Goal: Task Accomplishment & Management: Understand process/instructions

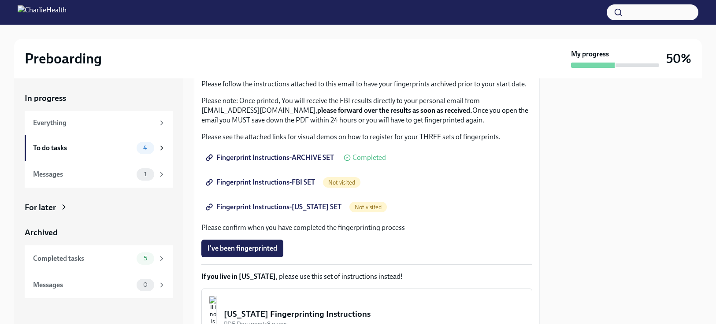
scroll to position [97, 0]
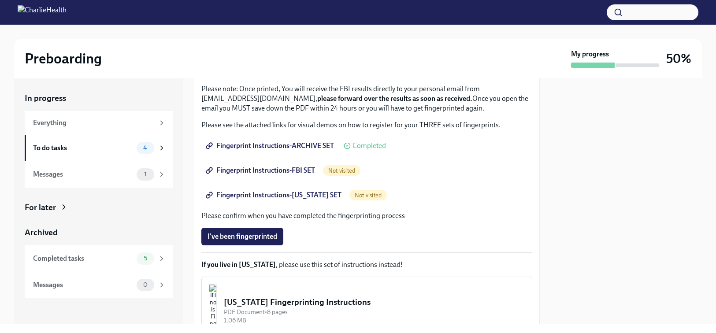
click at [310, 172] on span "Fingerprint Instructions-FBI SET" at bounding box center [260, 170] width 107 height 9
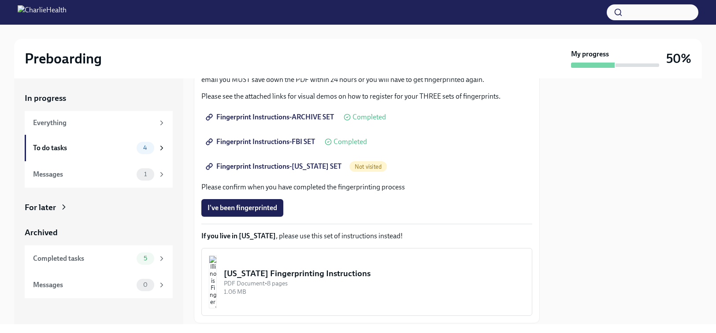
scroll to position [129, 0]
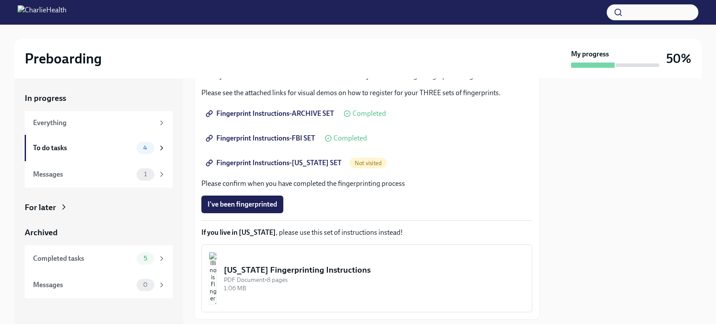
click at [329, 163] on span "Fingerprint Instructions-[US_STATE] SET" at bounding box center [274, 163] width 134 height 9
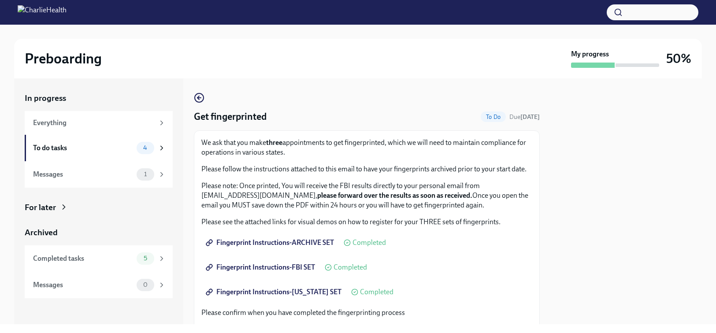
scroll to position [0, 0]
click at [51, 173] on div "Messages" at bounding box center [83, 175] width 100 height 10
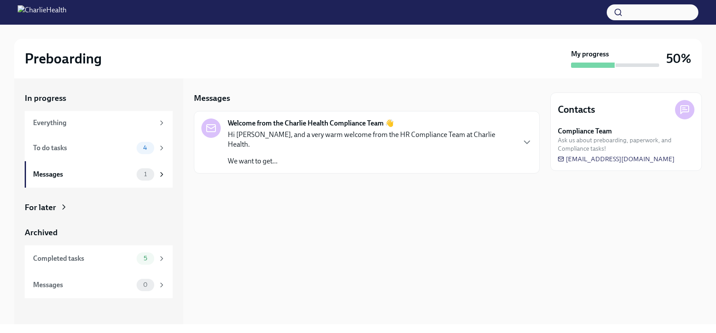
click at [300, 135] on p "Hi [PERSON_NAME], and a very warm welcome from the HR Compliance Team at Charli…" at bounding box center [371, 139] width 287 height 19
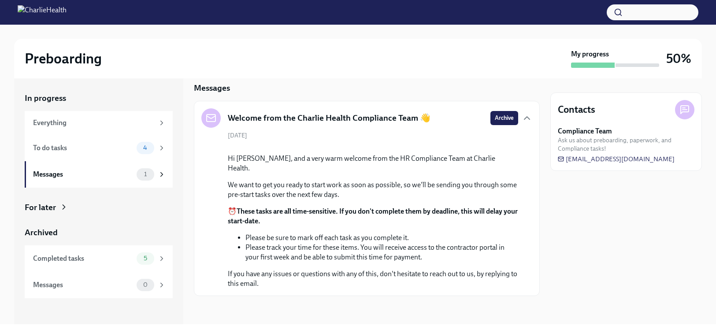
scroll to position [84, 0]
click at [131, 123] on div "Everything" at bounding box center [93, 123] width 121 height 10
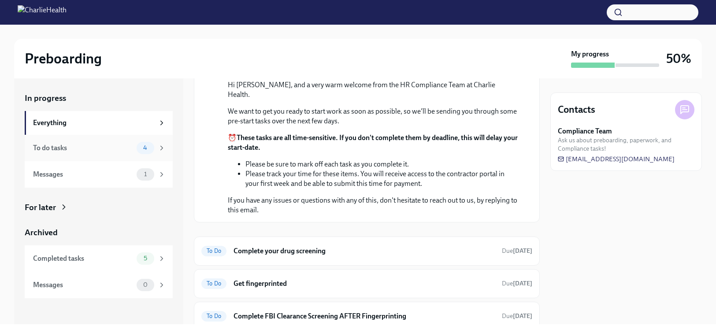
click at [100, 144] on div "To do tasks" at bounding box center [83, 148] width 100 height 10
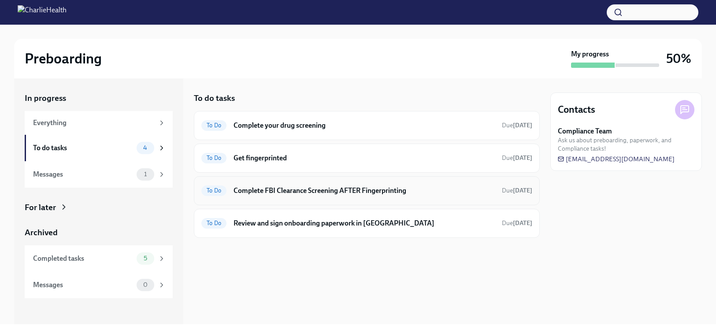
click at [309, 193] on h6 "Complete FBI Clearance Screening AFTER Fingerprinting" at bounding box center [363, 191] width 261 height 10
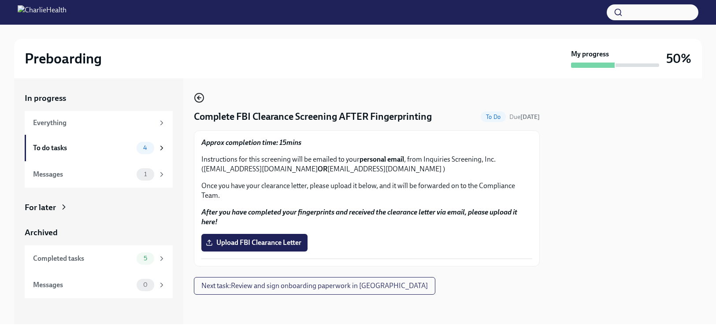
click at [198, 99] on icon "button" at bounding box center [198, 98] width 2 height 4
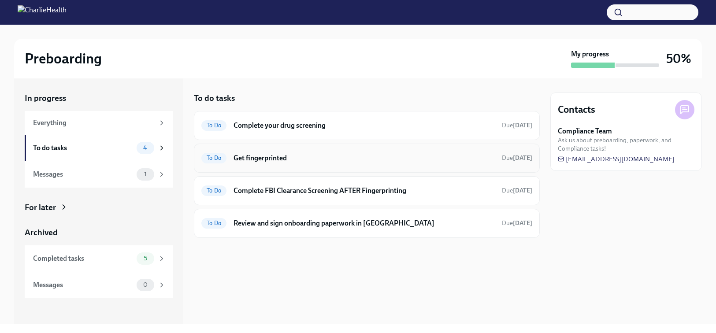
click at [258, 154] on h6 "Get fingerprinted" at bounding box center [363, 158] width 261 height 10
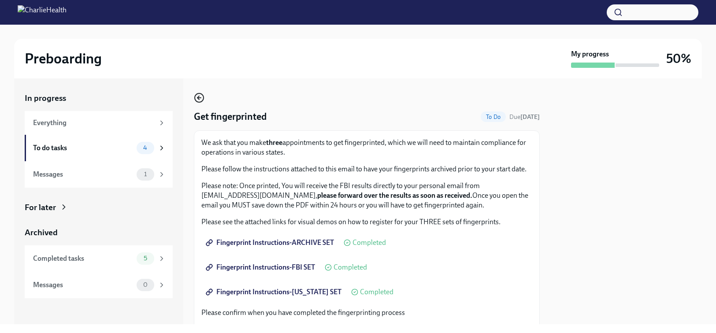
click at [196, 100] on icon "button" at bounding box center [199, 97] width 11 height 11
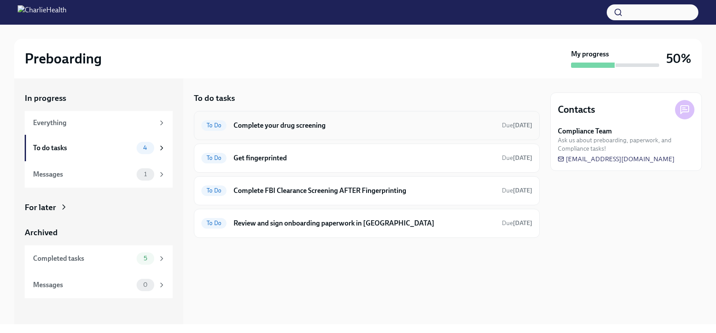
click at [283, 127] on h6 "Complete your drug screening" at bounding box center [363, 126] width 261 height 10
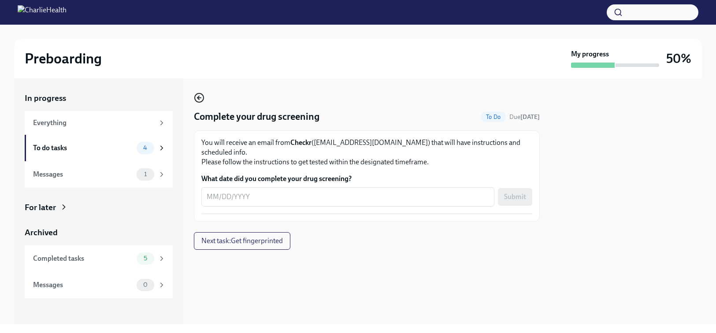
click at [199, 100] on icon "button" at bounding box center [198, 98] width 2 height 4
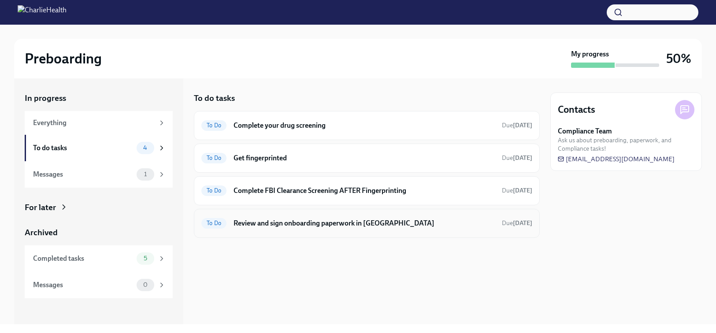
click at [230, 230] on div "To Do Review and sign onboarding paperwork in [GEOGRAPHIC_DATA] Due [DATE]" at bounding box center [367, 223] width 346 height 29
